Goal: Information Seeking & Learning: Learn about a topic

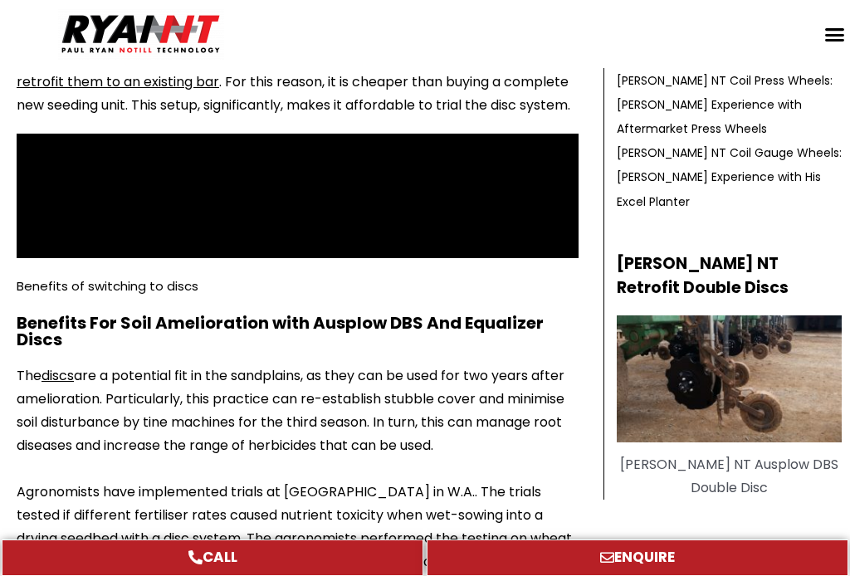
scroll to position [865, 0]
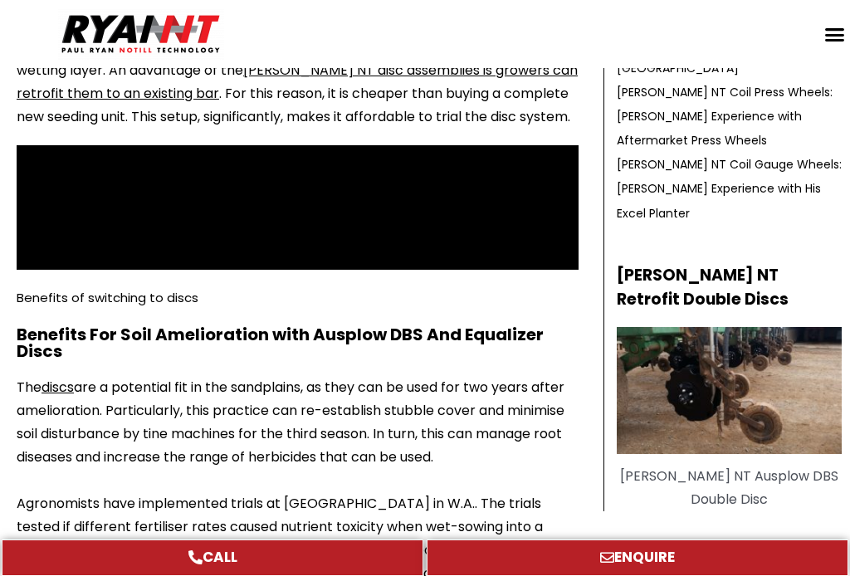
click at [688, 327] on img at bounding box center [729, 390] width 225 height 127
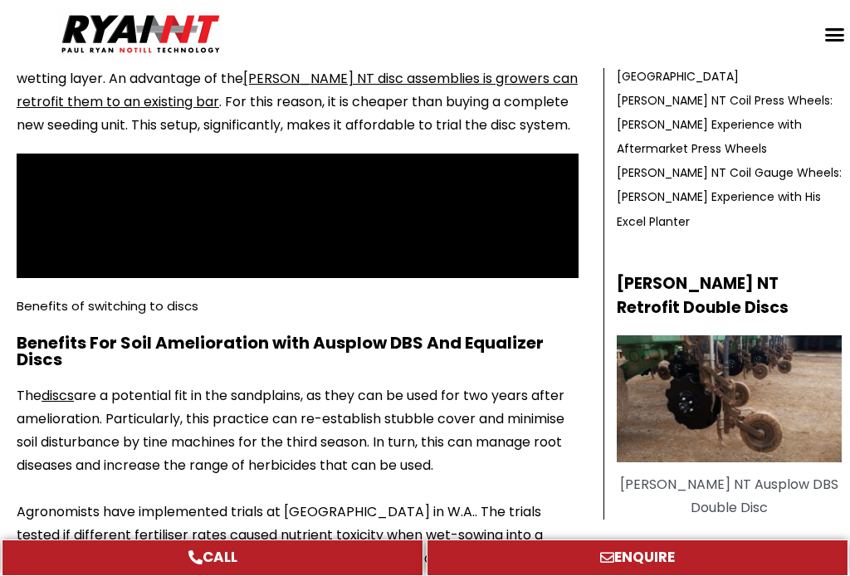
scroll to position [878, 0]
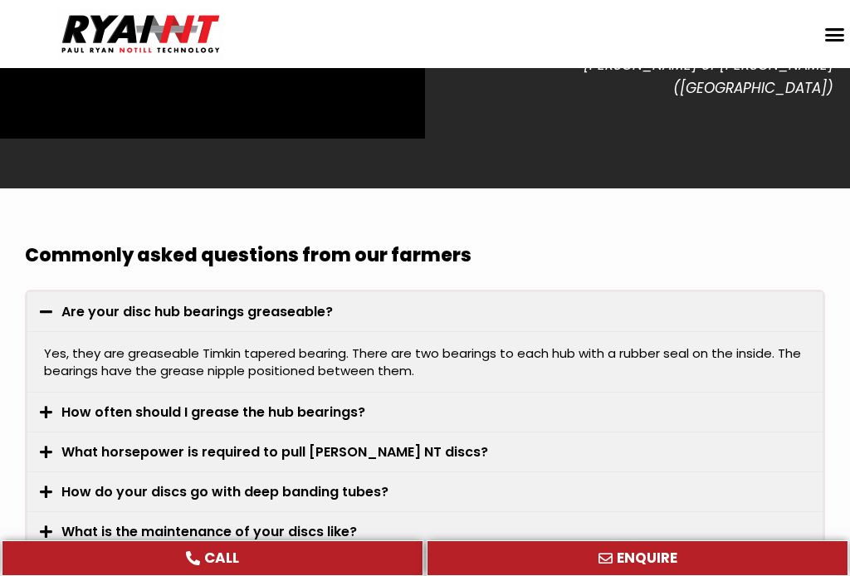
scroll to position [4590, 0]
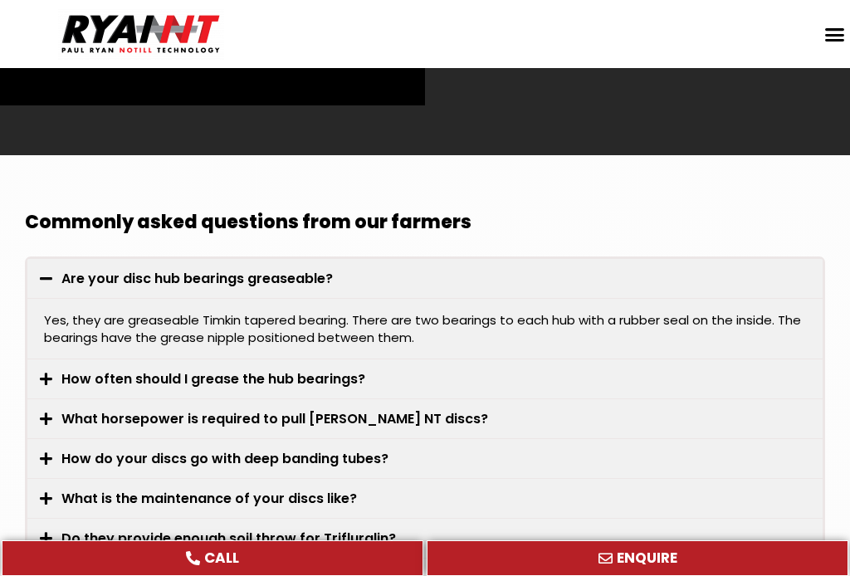
click at [45, 372] on icon at bounding box center [46, 379] width 12 height 14
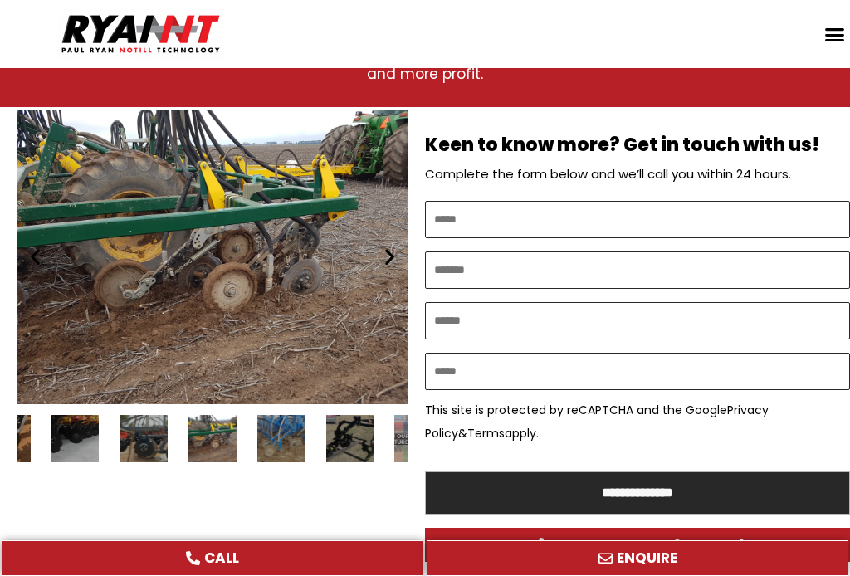
scroll to position [879, 0]
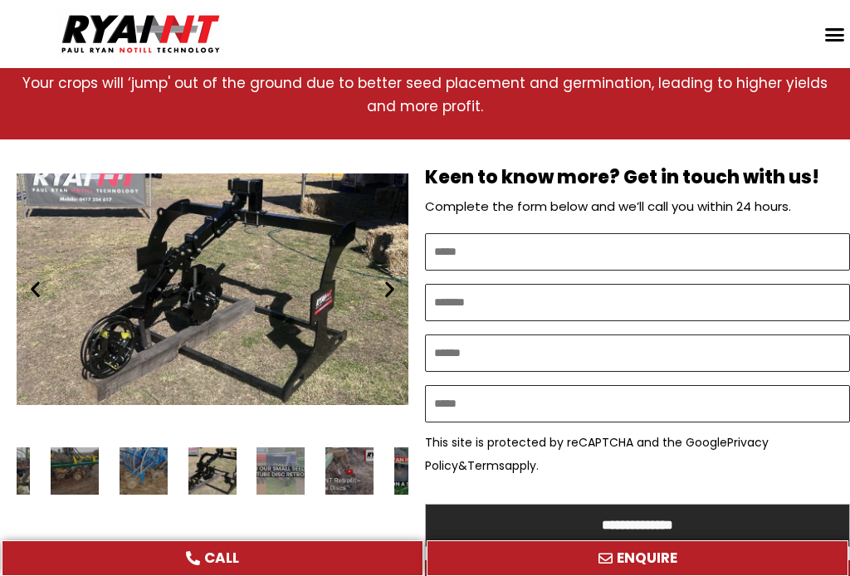
click at [36, 279] on icon "Previous slide" at bounding box center [35, 289] width 21 height 21
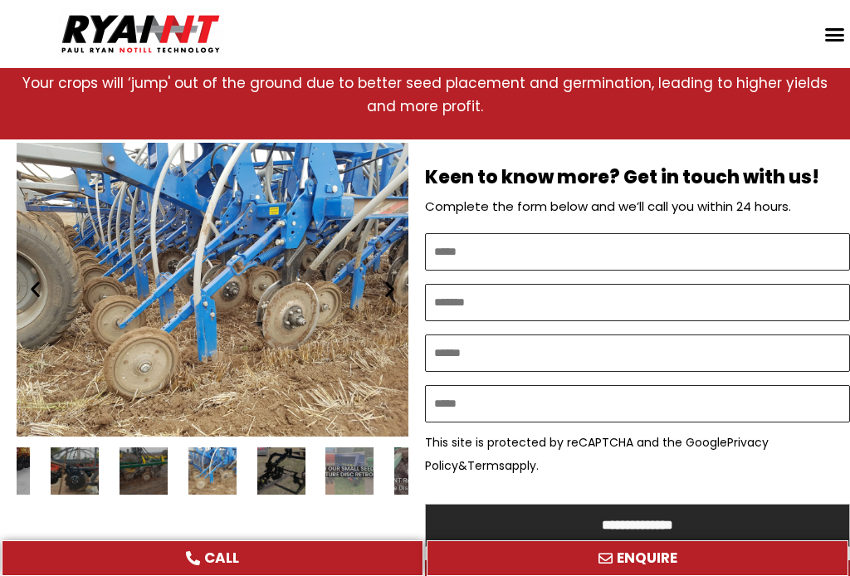
click at [36, 279] on icon "Previous slide" at bounding box center [35, 289] width 21 height 21
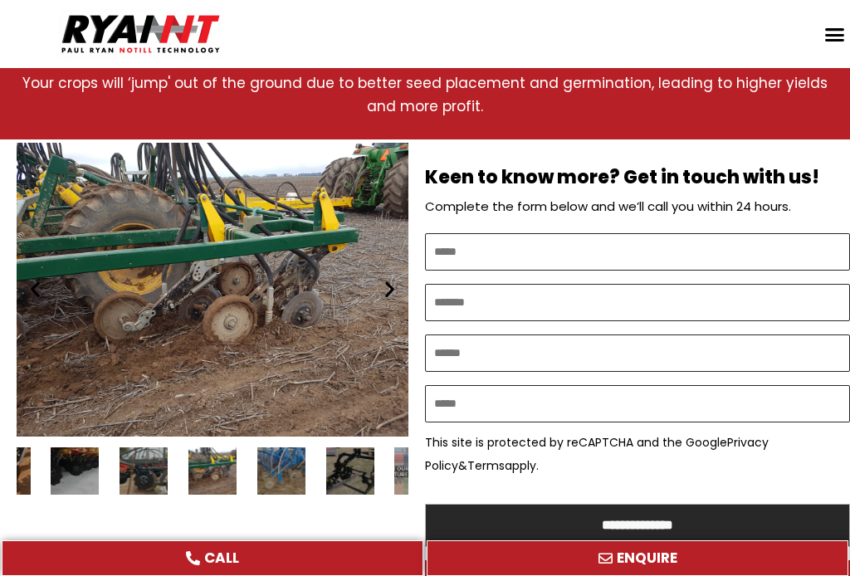
click at [387, 279] on icon "Next slide" at bounding box center [389, 289] width 21 height 21
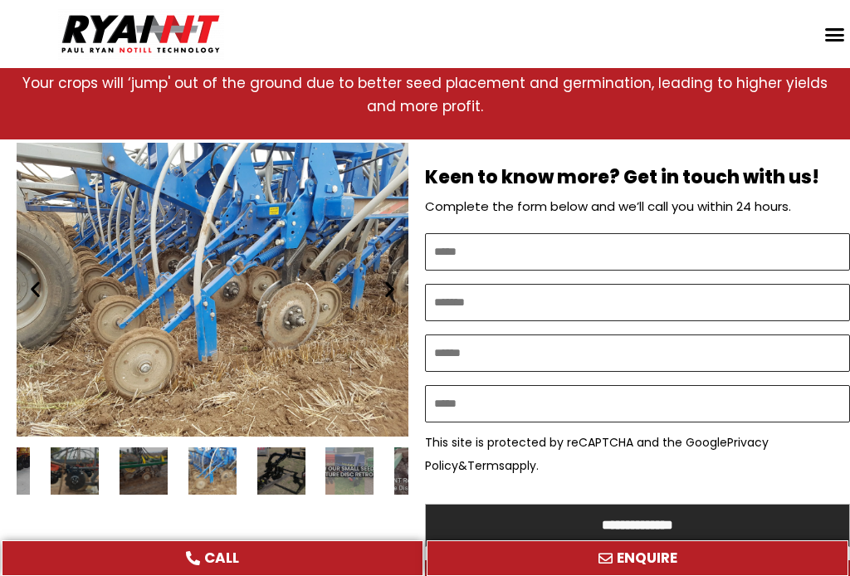
click at [385, 279] on icon "Next slide" at bounding box center [389, 289] width 21 height 21
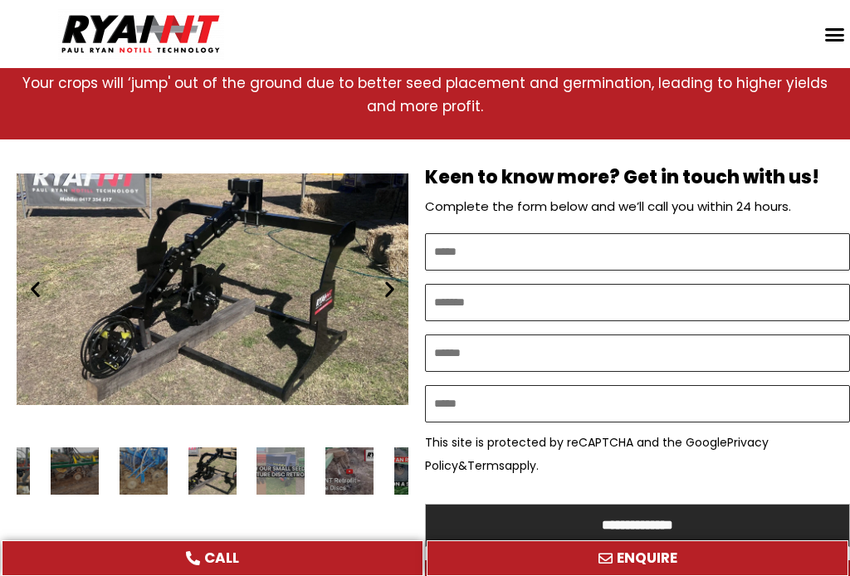
click at [33, 279] on icon "Previous slide" at bounding box center [35, 289] width 21 height 21
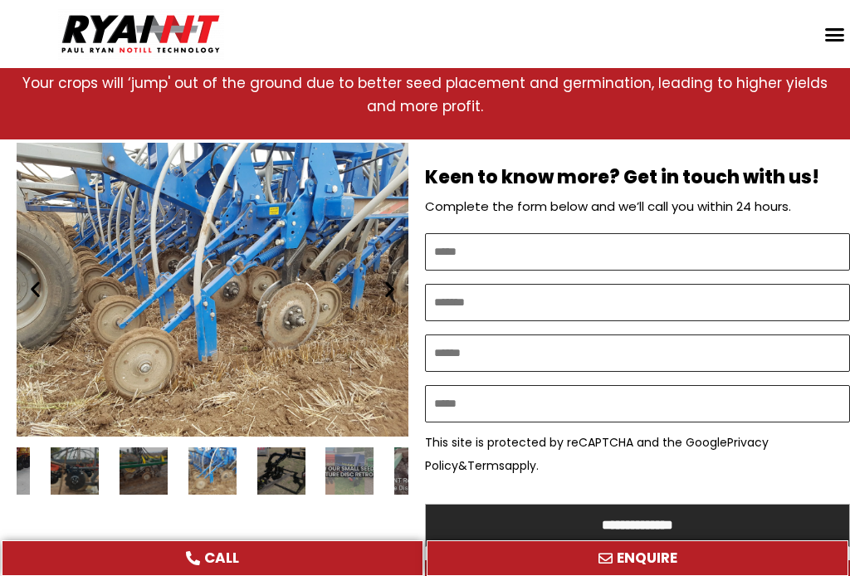
click at [33, 279] on icon "Previous slide" at bounding box center [35, 289] width 21 height 21
